Goal: Task Accomplishment & Management: Manage account settings

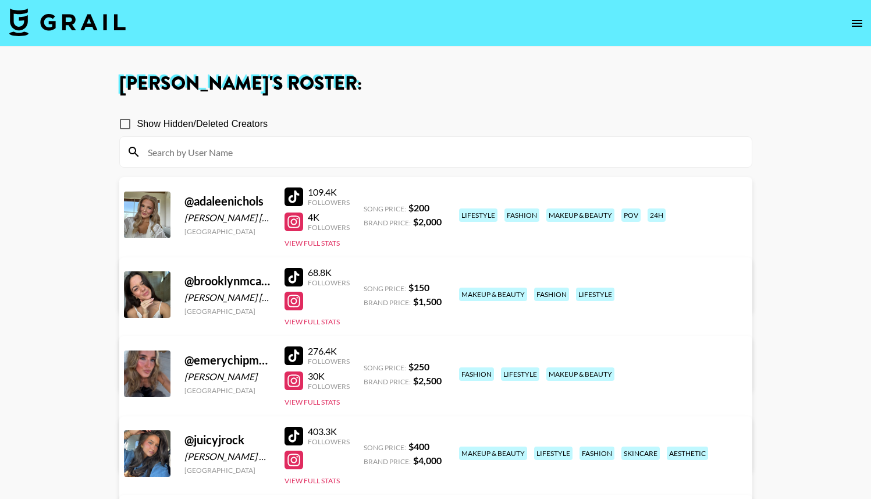
click at [29, 26] on img at bounding box center [67, 22] width 116 height 28
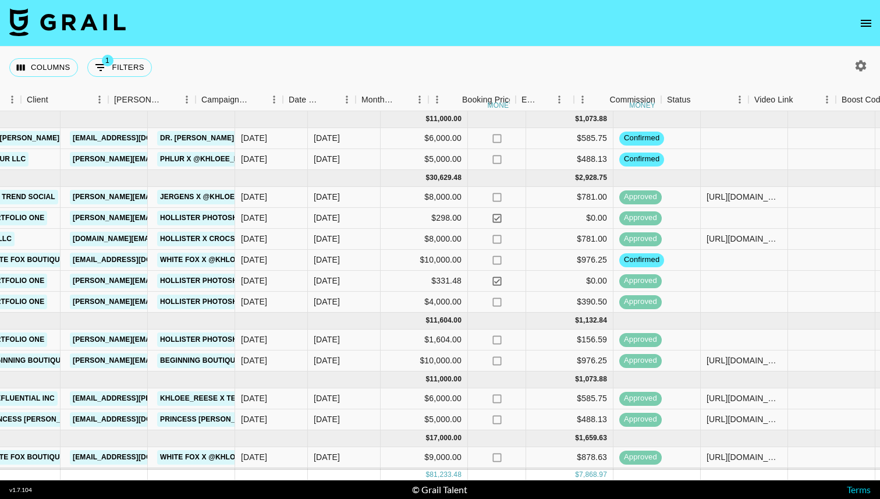
scroll to position [0, 373]
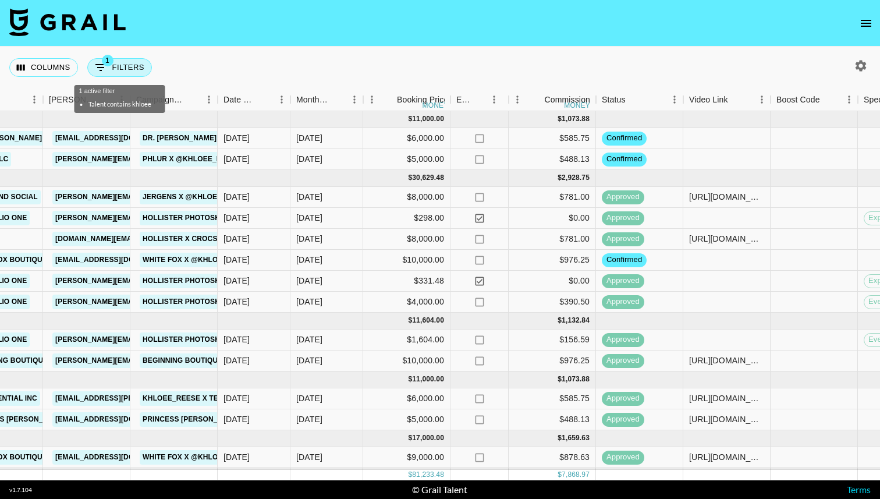
click at [128, 65] on button "1 Filters" at bounding box center [119, 67] width 65 height 19
select select "talentName"
select select "clientId"
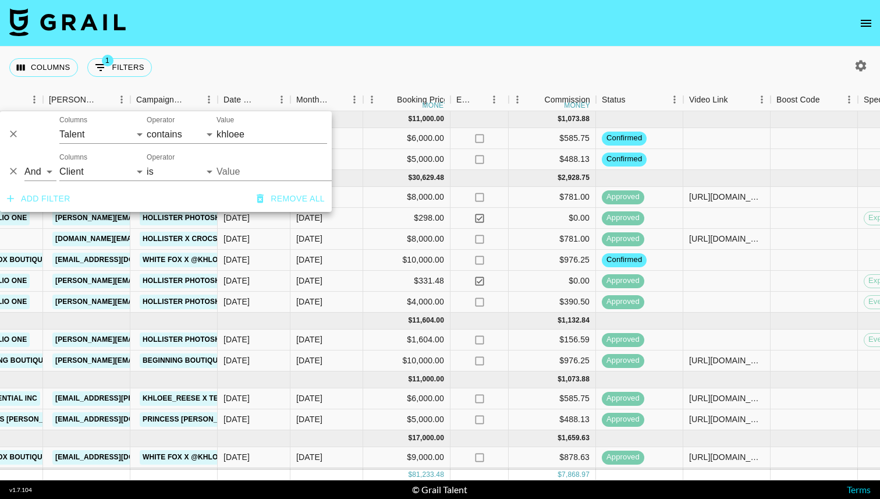
scroll to position [0, 61]
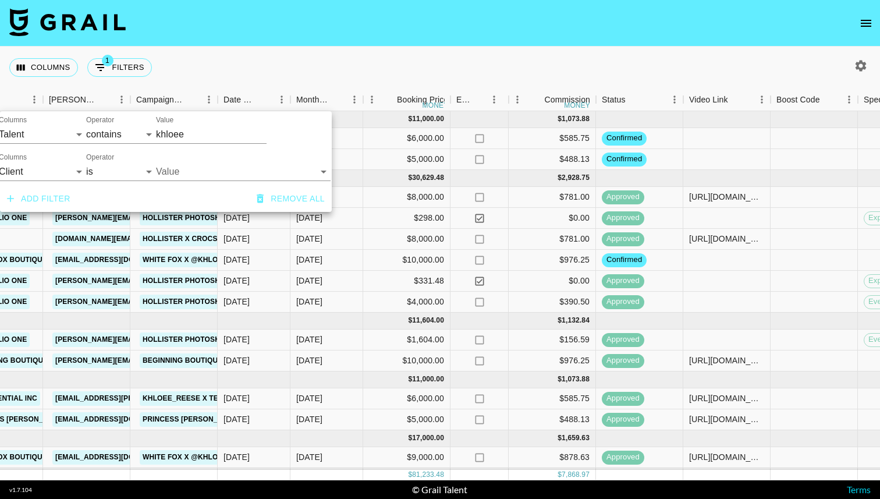
click at [282, 204] on button "Remove all" at bounding box center [290, 199] width 77 height 22
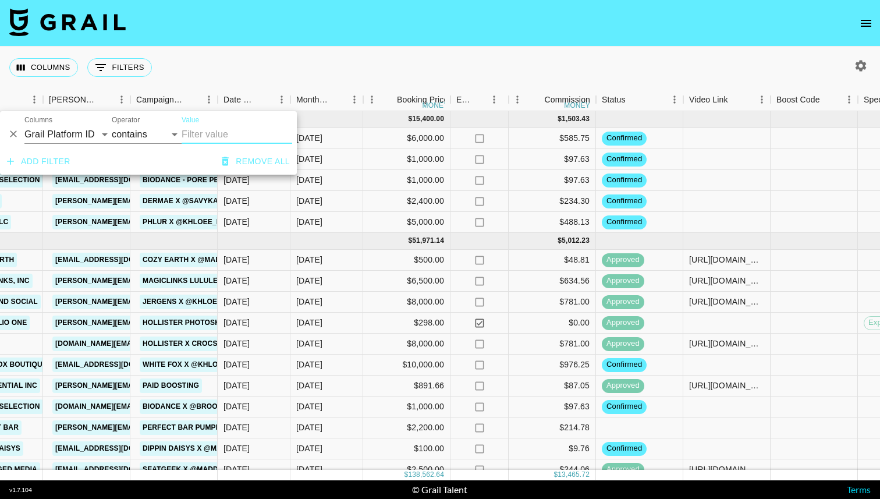
scroll to position [0, 0]
click at [468, 48] on div "Columns 0 Filters + Booking" at bounding box center [440, 68] width 880 height 42
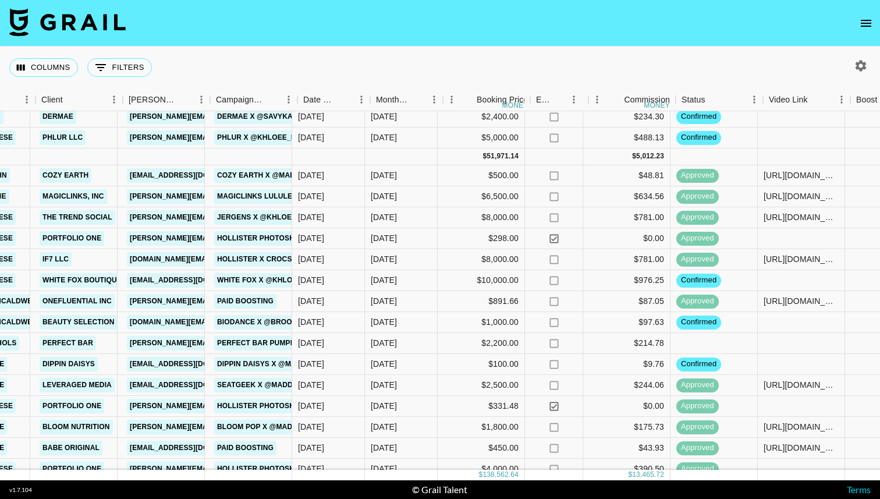
scroll to position [84, 306]
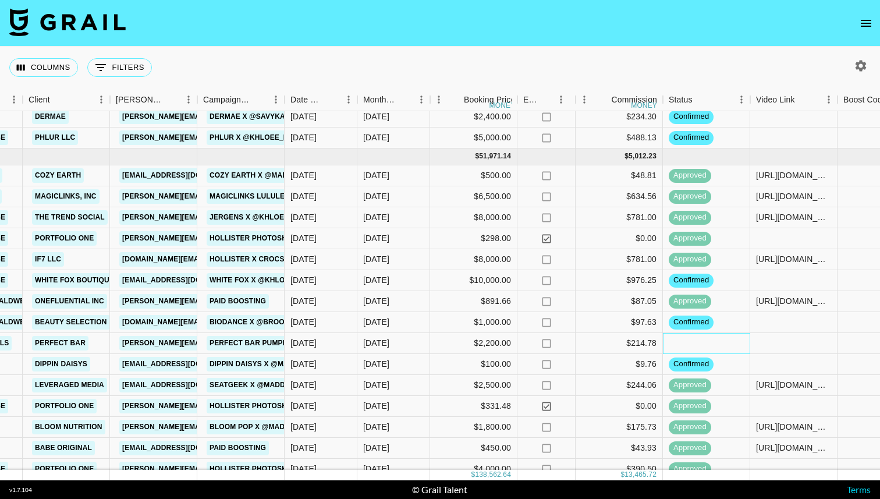
click at [717, 343] on div at bounding box center [706, 343] width 87 height 21
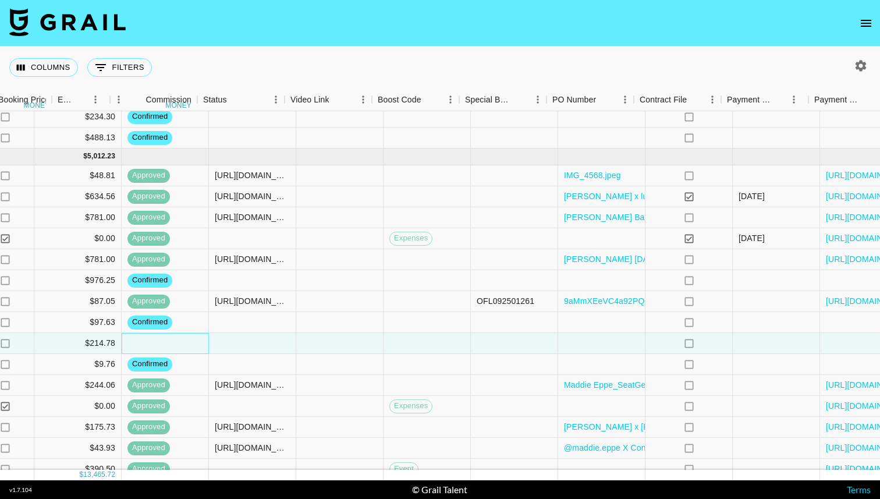
scroll to position [84, 930]
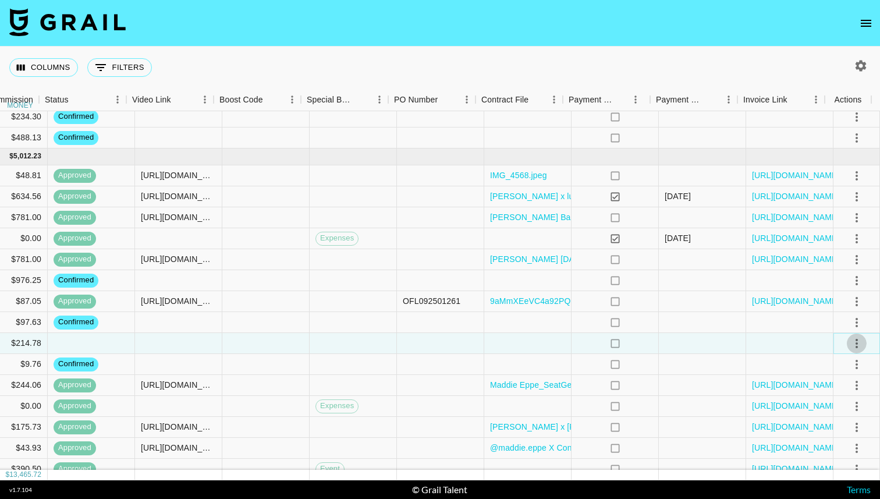
click at [854, 343] on icon "select merge strategy" at bounding box center [857, 343] width 14 height 14
click at [813, 359] on li "Confirm" at bounding box center [842, 368] width 76 height 21
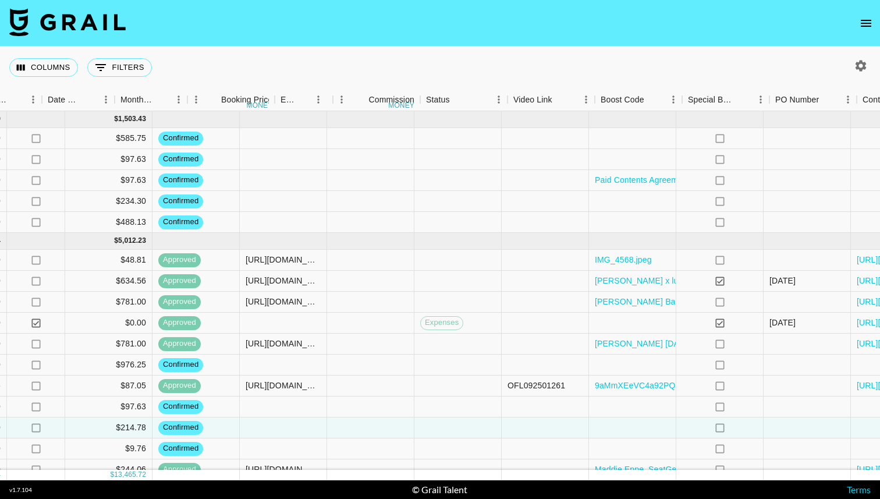
scroll to position [0, 930]
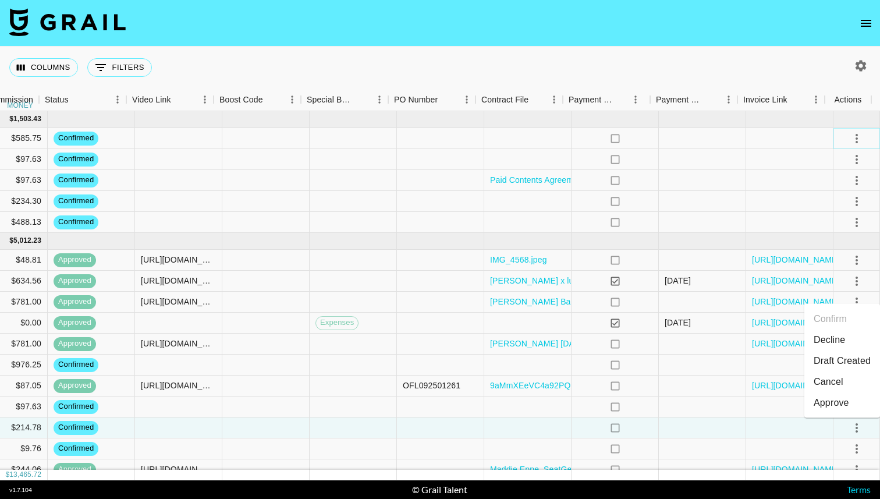
click at [855, 138] on icon "select merge strategy" at bounding box center [856, 138] width 2 height 9
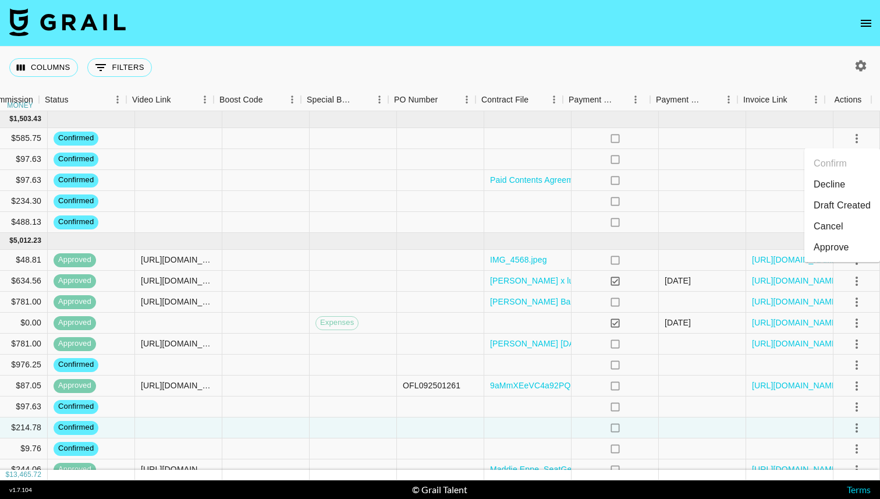
click at [822, 222] on li "Cancel" at bounding box center [842, 226] width 76 height 21
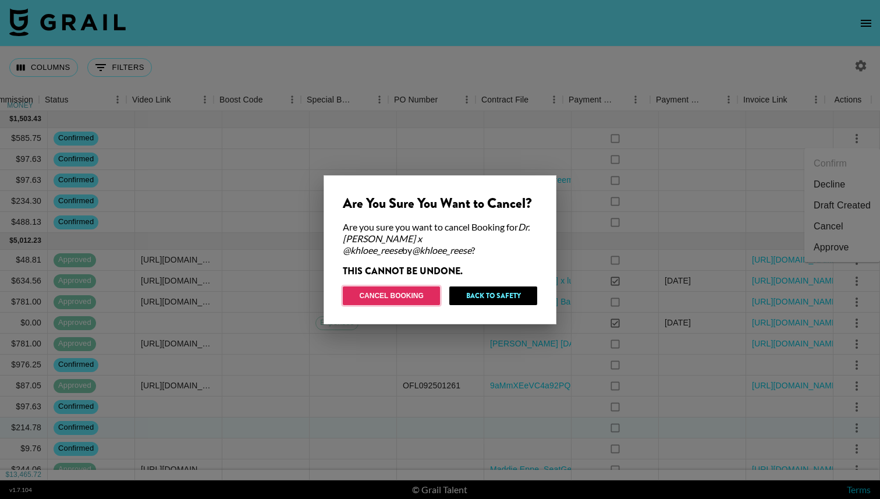
click at [421, 287] on button "Cancel Booking" at bounding box center [391, 295] width 97 height 19
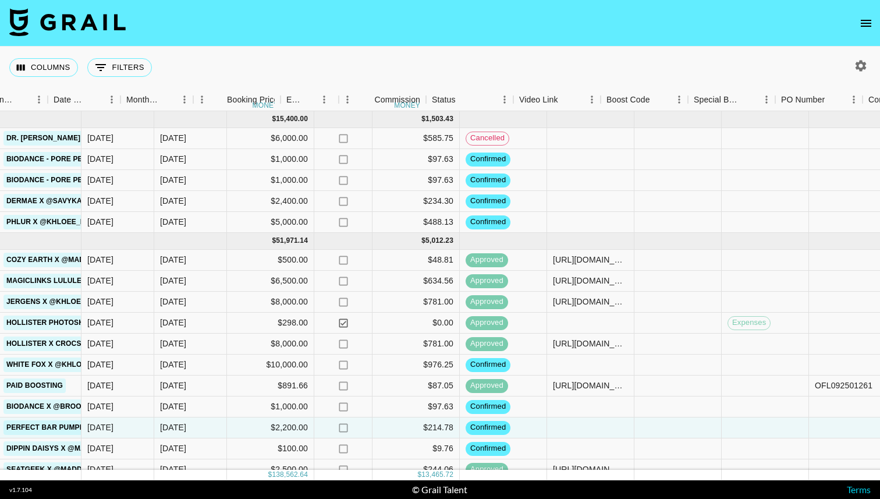
scroll to position [0, 643]
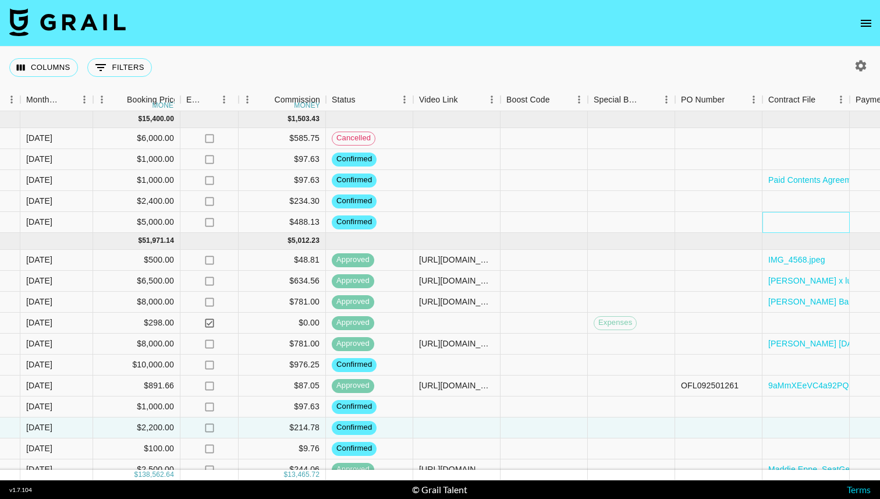
click at [820, 221] on div at bounding box center [805, 222] width 87 height 21
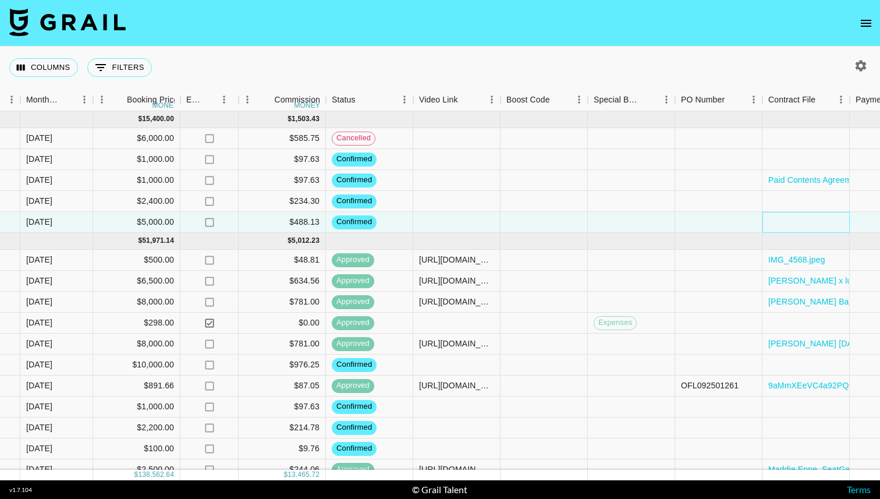
click at [820, 221] on div at bounding box center [805, 222] width 87 height 21
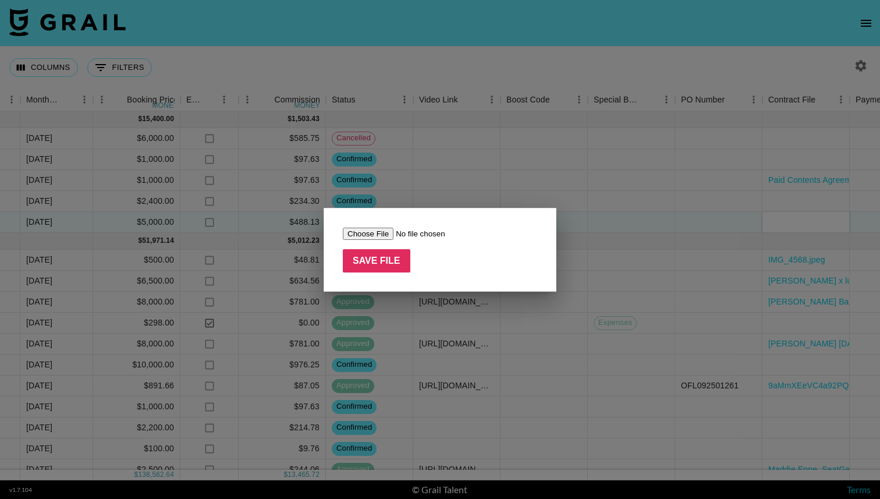
click at [368, 232] on input "file" at bounding box center [416, 234] width 147 height 12
type input "C:\fakepath\PHLUR Contract Agreement - Paid Partnership- Khloee Ericksen.docx.p…"
click at [386, 262] on input "Save File" at bounding box center [377, 260] width 68 height 23
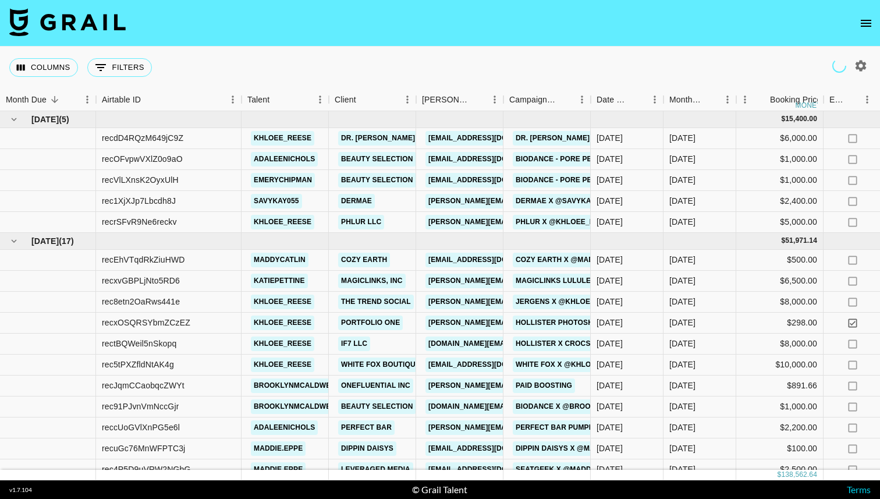
click at [866, 15] on button "open drawer" at bounding box center [865, 23] width 23 height 23
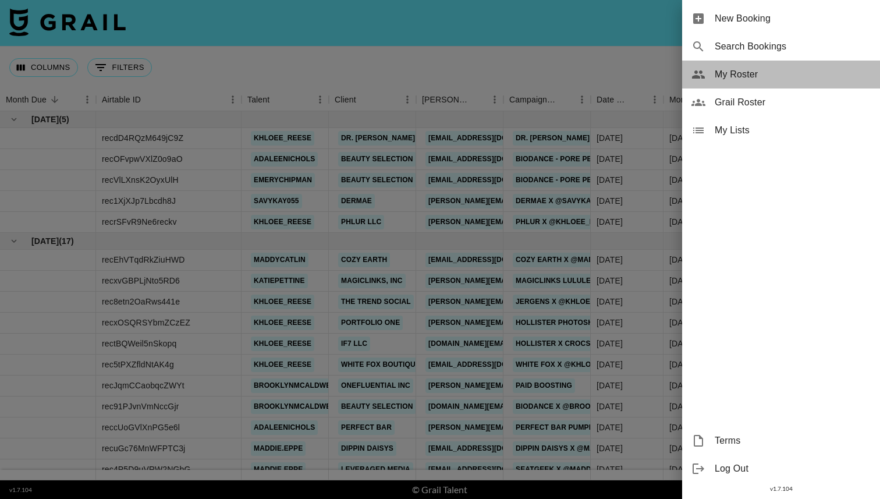
click at [754, 76] on span "My Roster" at bounding box center [793, 75] width 156 height 14
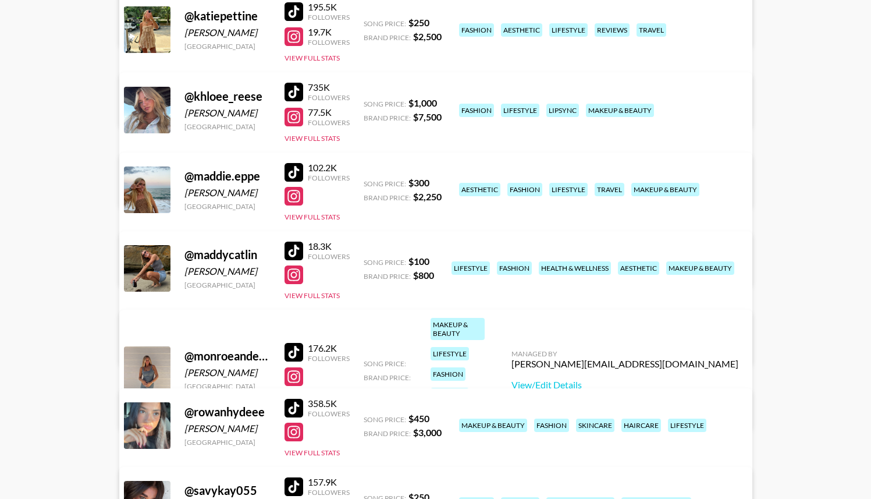
scroll to position [517, 0]
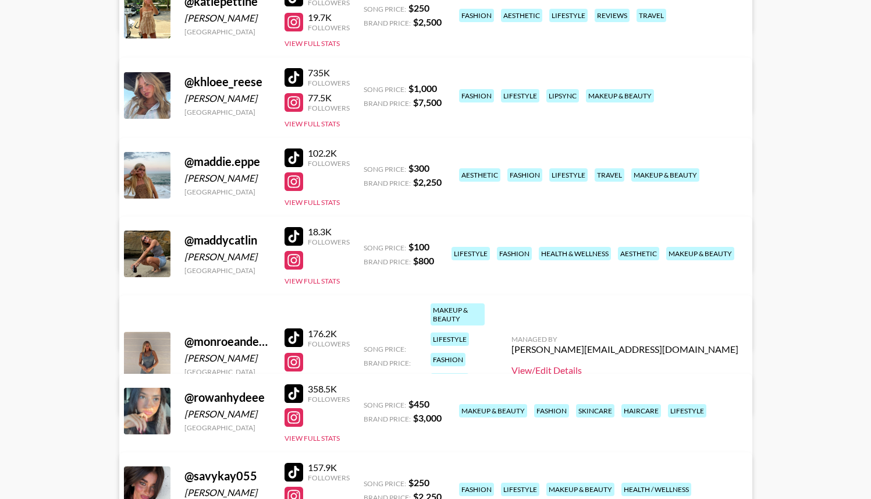
click at [644, 364] on link "View/Edit Details" at bounding box center [624, 370] width 227 height 12
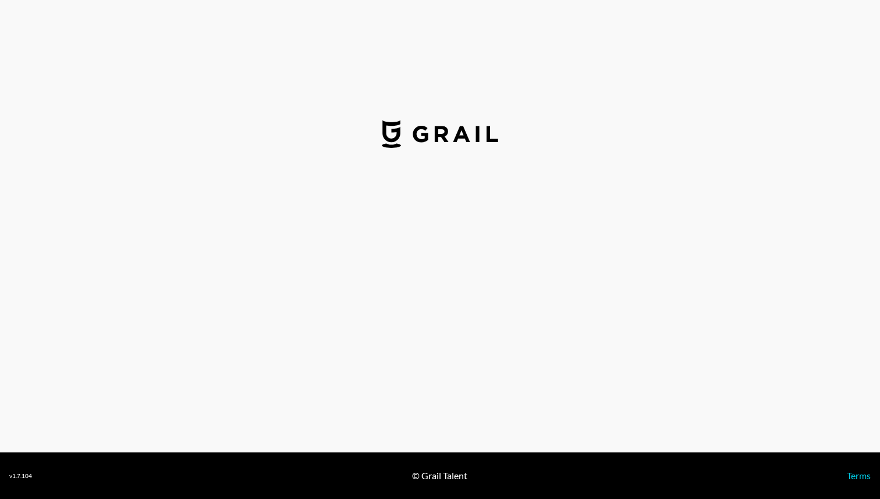
select select "USD"
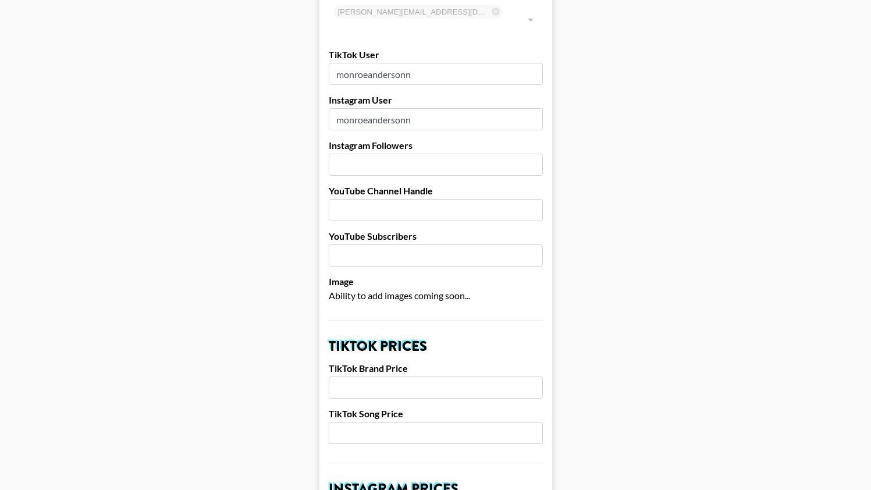
scroll to position [121, 0]
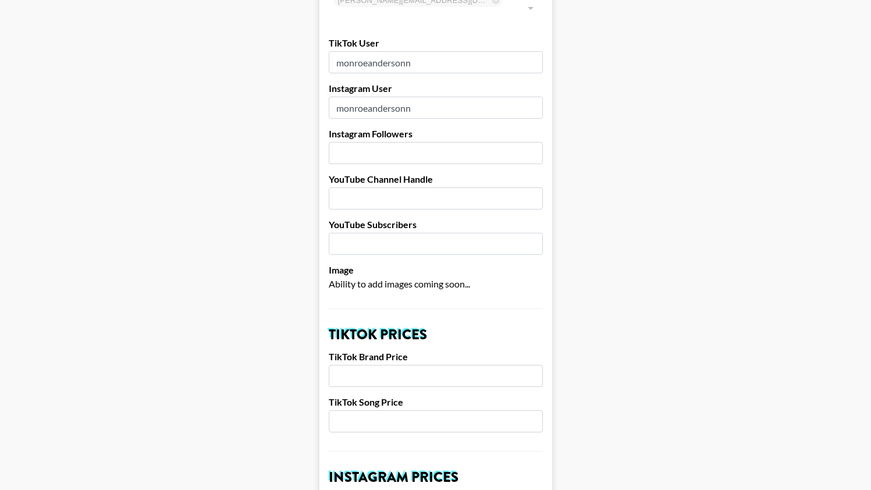
click at [371, 365] on input "number" at bounding box center [436, 376] width 214 height 22
type input "2750"
click at [383, 410] on input "number" at bounding box center [436, 421] width 214 height 22
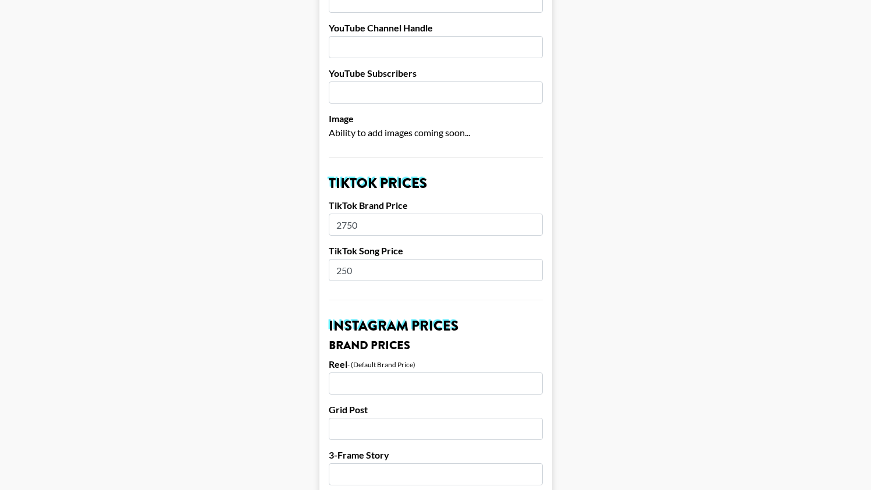
scroll to position [275, 0]
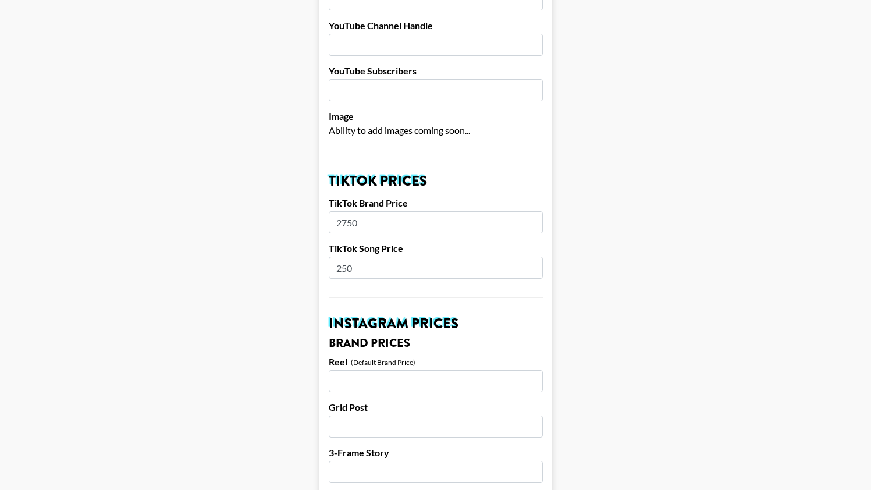
type input "250"
click at [379, 370] on input "number" at bounding box center [436, 381] width 214 height 22
type input "3000"
click at [381, 415] on input "number" at bounding box center [436, 426] width 214 height 22
type input "2000"
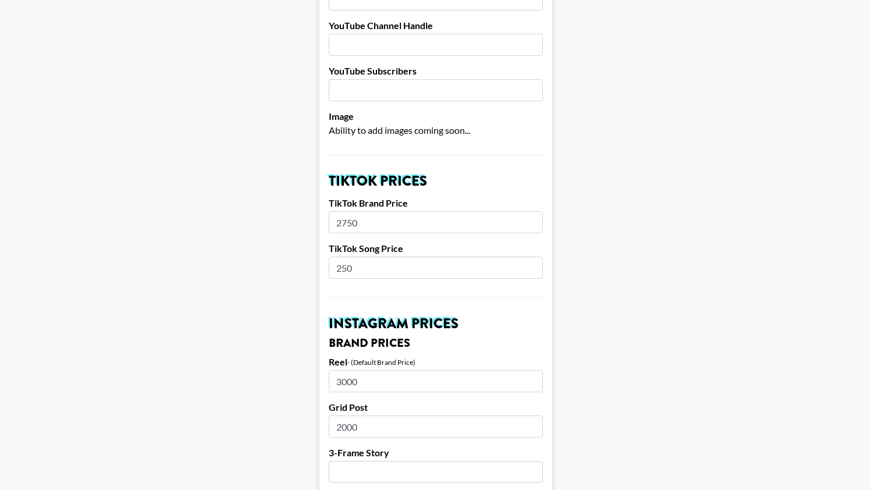
click at [367, 461] on input "number" at bounding box center [436, 472] width 214 height 22
type input "2000"
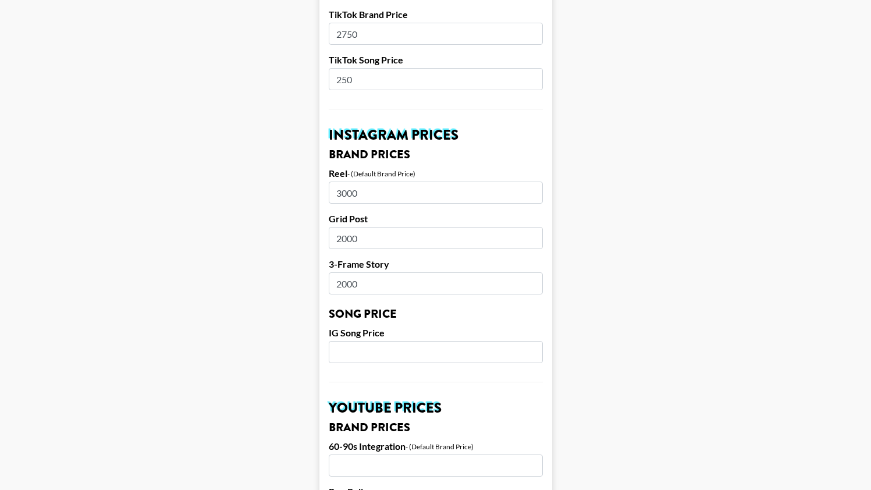
scroll to position [470, 0]
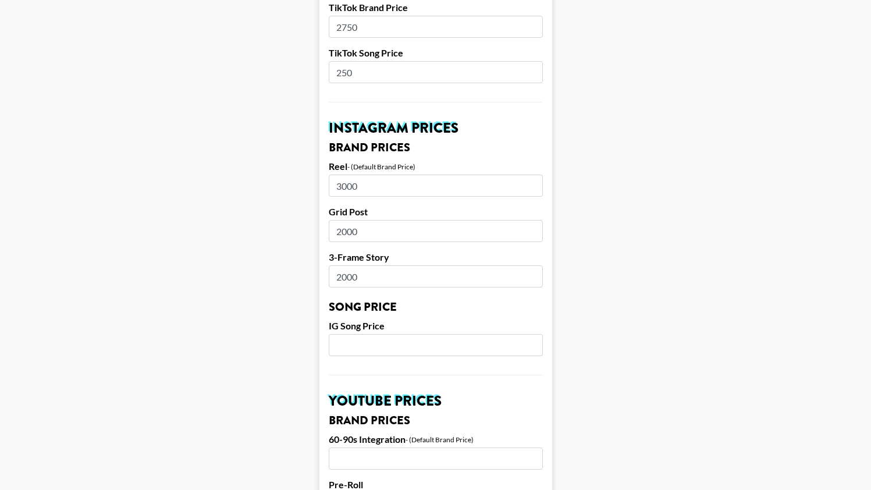
click at [354, 334] on input "number" at bounding box center [436, 345] width 214 height 22
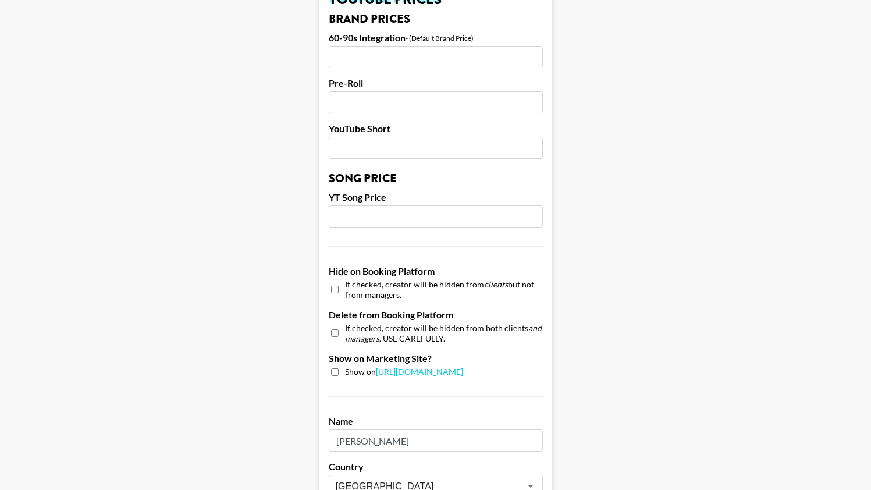
scroll to position [936, 0]
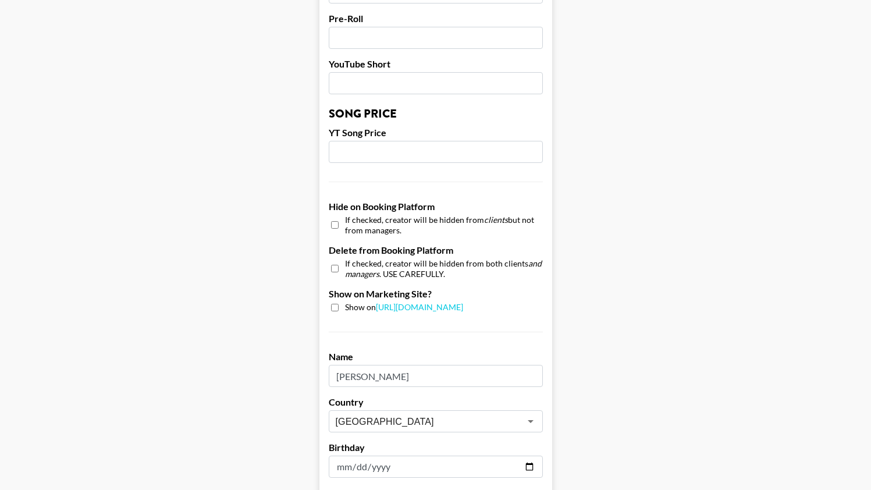
type input "300"
click at [336, 304] on input "checkbox" at bounding box center [335, 308] width 8 height 8
checkbox input "true"
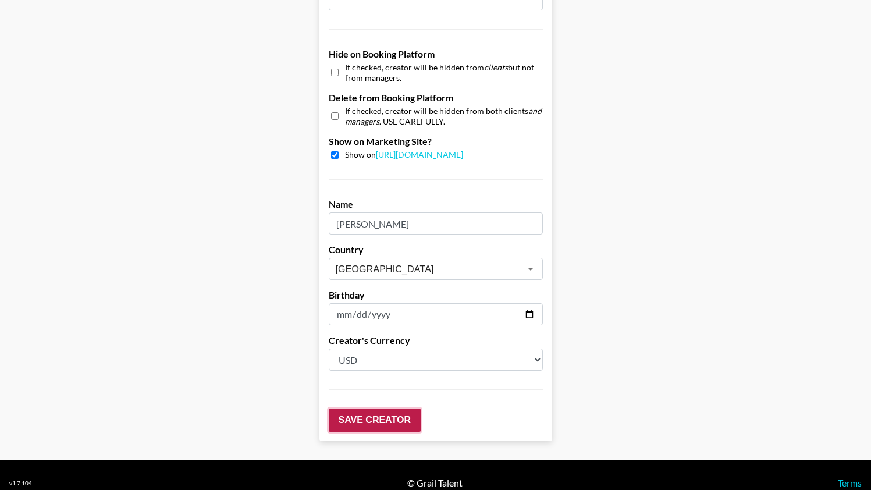
click at [372, 408] on input "Save Creator" at bounding box center [375, 419] width 92 height 23
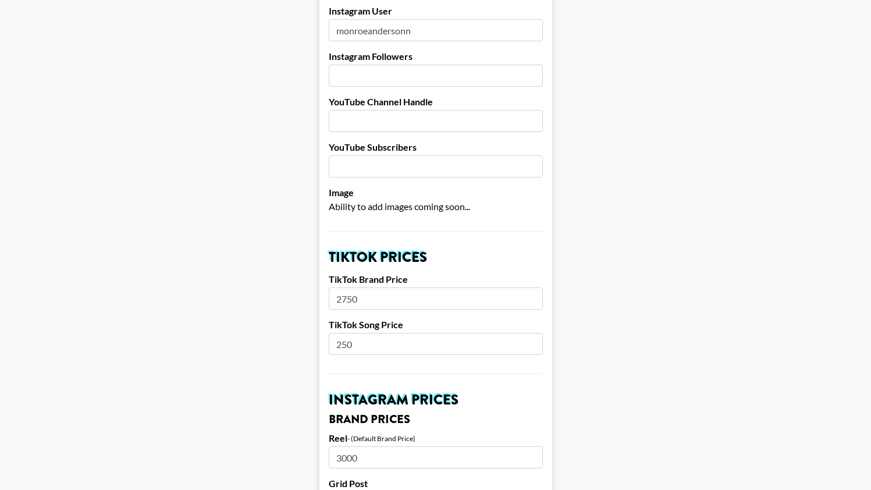
scroll to position [0, 0]
